Goal: Task Accomplishment & Management: Complete application form

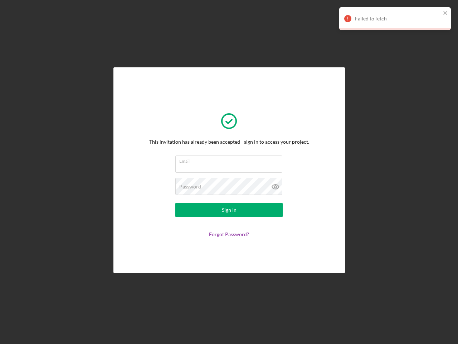
click at [229, 172] on input "Email" at bounding box center [228, 163] width 107 height 17
click at [276, 187] on icon at bounding box center [276, 187] width 18 height 18
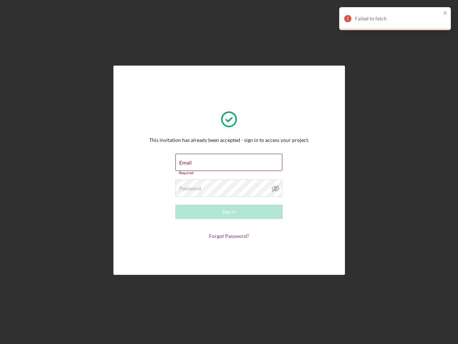
click at [395, 19] on div "Failed to fetch" at bounding box center [398, 19] width 86 height 6
